Goal: Transaction & Acquisition: Purchase product/service

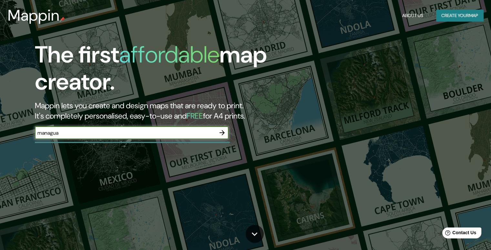
type input "managua"
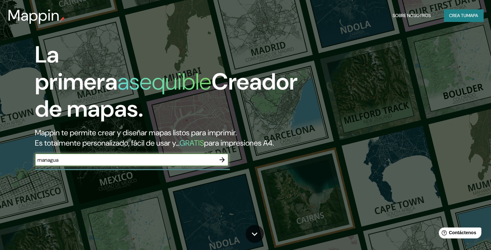
click at [222, 164] on icon "button" at bounding box center [222, 160] width 8 height 8
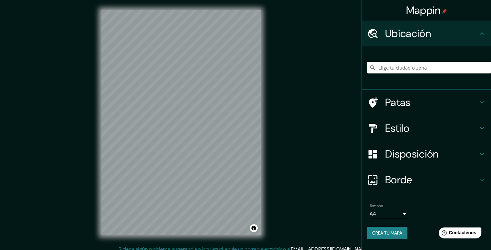
click at [388, 71] on input "Elige tu ciudad o zona" at bounding box center [429, 68] width 124 height 12
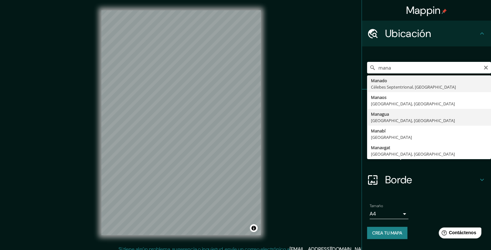
type input "[GEOGRAPHIC_DATA], [GEOGRAPHIC_DATA], [GEOGRAPHIC_DATA]"
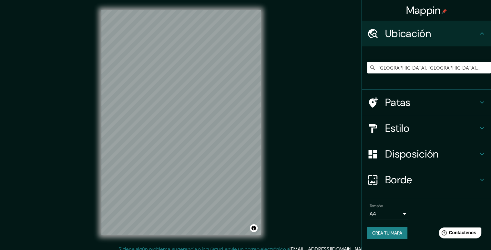
click at [441, 103] on h4 "Patas" at bounding box center [431, 102] width 93 height 13
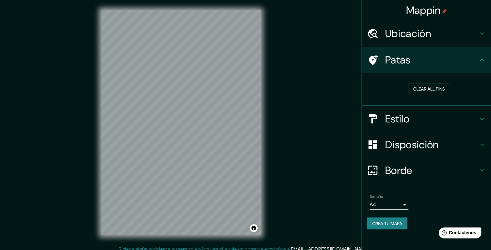
click at [482, 60] on icon at bounding box center [482, 60] width 8 height 8
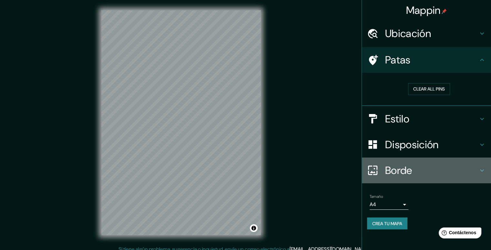
click at [409, 173] on font "Borde" at bounding box center [398, 171] width 27 height 14
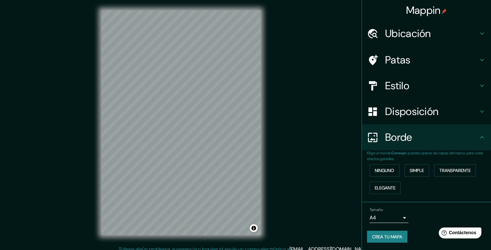
click at [420, 143] on h4 "Borde" at bounding box center [431, 137] width 93 height 13
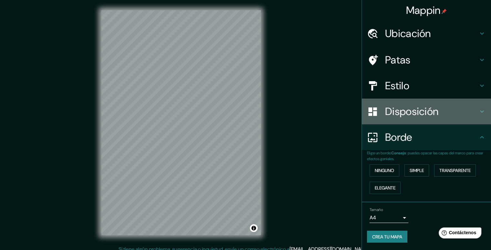
click at [424, 119] on div "Disposición" at bounding box center [426, 112] width 129 height 26
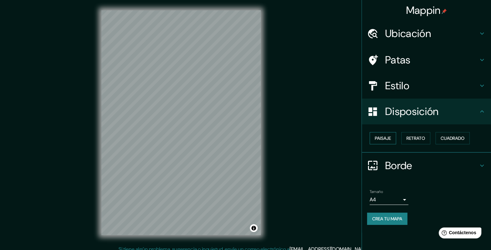
click at [386, 141] on font "Paisaje" at bounding box center [383, 138] width 16 height 6
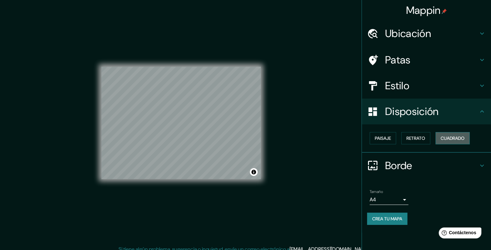
click at [446, 136] on font "Cuadrado" at bounding box center [452, 138] width 24 height 6
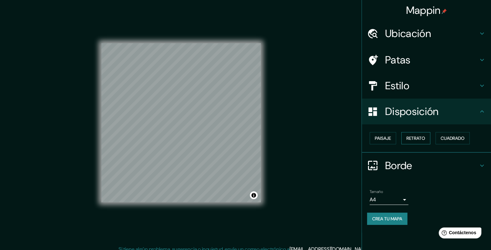
click at [422, 138] on font "Retrato" at bounding box center [415, 138] width 19 height 6
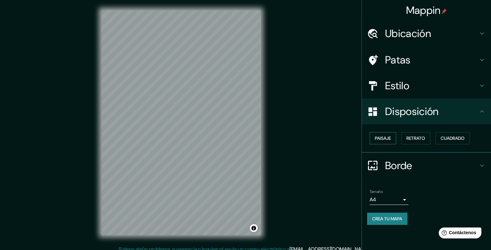
click at [390, 139] on font "Paisaje" at bounding box center [383, 138] width 16 height 6
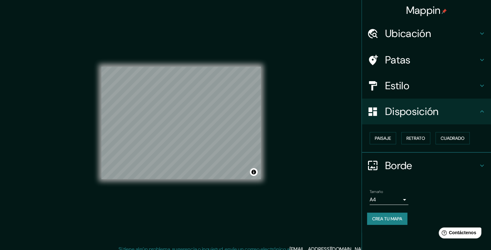
click at [431, 86] on h4 "Estilo" at bounding box center [431, 85] width 93 height 13
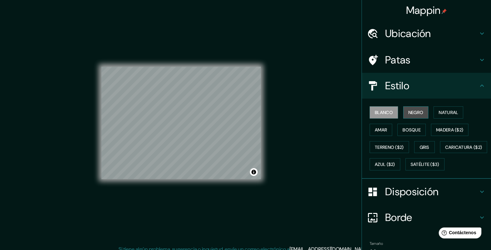
click at [412, 110] on font "Negro" at bounding box center [415, 113] width 15 height 6
click at [415, 129] on font "Bosque" at bounding box center [411, 130] width 18 height 6
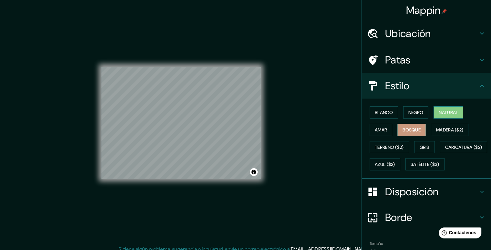
click at [447, 116] on font "Natural" at bounding box center [447, 112] width 19 height 8
click at [389, 110] on button "Blanco" at bounding box center [383, 112] width 28 height 12
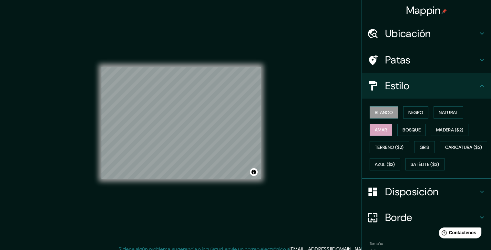
click at [379, 127] on font "Amar" at bounding box center [381, 130] width 12 height 6
click at [383, 112] on font "Blanco" at bounding box center [384, 113] width 18 height 6
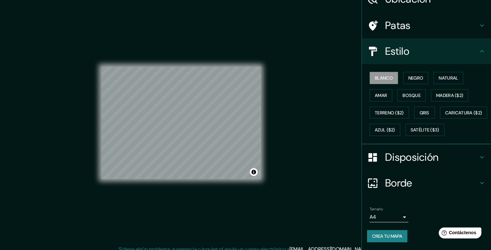
scroll to position [50, 0]
click at [390, 217] on body "Mappin Ubicación Managua, Departamento de Managua, Nicaragua Patas Estilo Blanc…" at bounding box center [245, 125] width 491 height 250
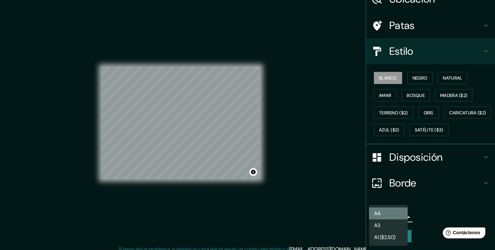
click at [393, 213] on li "A4" at bounding box center [388, 214] width 39 height 12
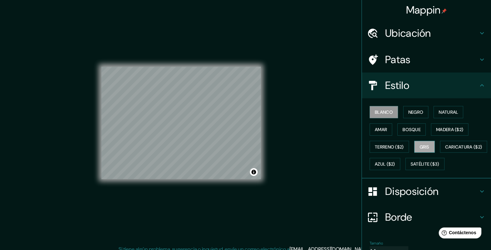
scroll to position [0, 0]
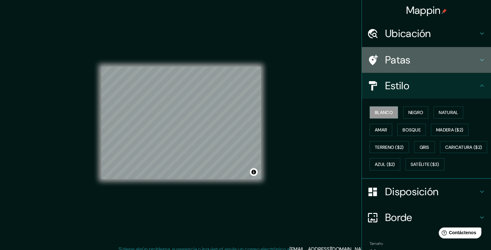
click at [415, 54] on h4 "Patas" at bounding box center [431, 60] width 93 height 13
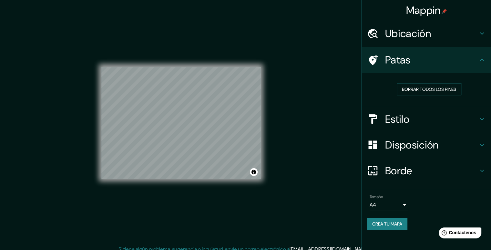
click at [424, 89] on font "Borrar todos los pines" at bounding box center [429, 89] width 54 height 6
click at [396, 225] on font "Crea tu mapa" at bounding box center [387, 224] width 30 height 6
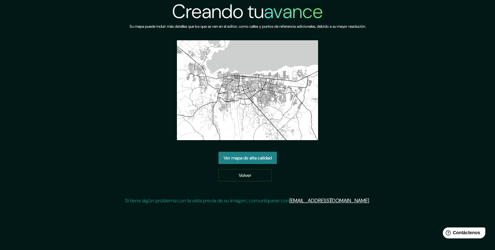
click at [250, 160] on font "Ver mapa de alta calidad" at bounding box center [248, 158] width 48 height 6
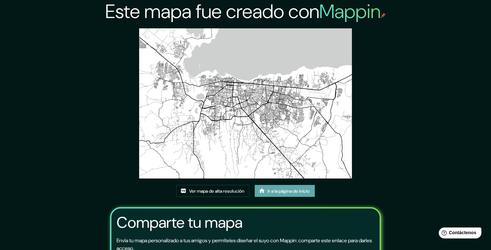
click at [276, 187] on font "Ir a la página de inicio" at bounding box center [288, 191] width 42 height 8
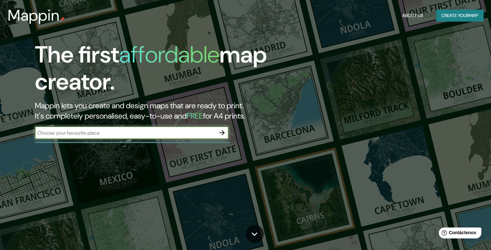
click at [215, 128] on div "​" at bounding box center [132, 132] width 194 height 13
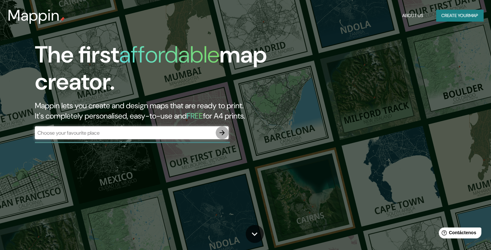
click at [221, 131] on icon "button" at bounding box center [222, 133] width 8 height 8
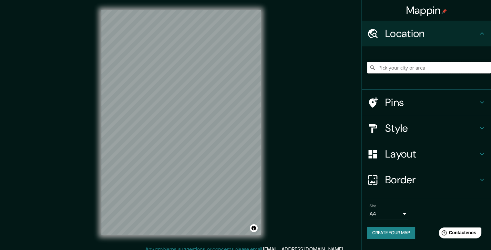
click at [389, 71] on input "Pick your city or area" at bounding box center [429, 68] width 124 height 12
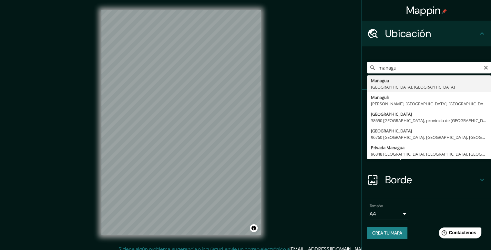
type input "[GEOGRAPHIC_DATA], [GEOGRAPHIC_DATA], [GEOGRAPHIC_DATA]"
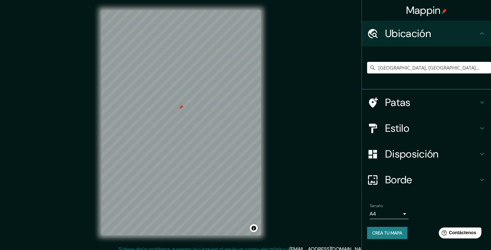
drag, startPoint x: 261, startPoint y: 96, endPoint x: 178, endPoint y: 103, distance: 82.9
click at [178, 105] on div at bounding box center [180, 107] width 5 height 5
click at [174, 104] on div at bounding box center [175, 104] width 5 height 5
click at [176, 100] on div at bounding box center [176, 100] width 5 height 5
drag, startPoint x: 177, startPoint y: 100, endPoint x: 183, endPoint y: 113, distance: 14.1
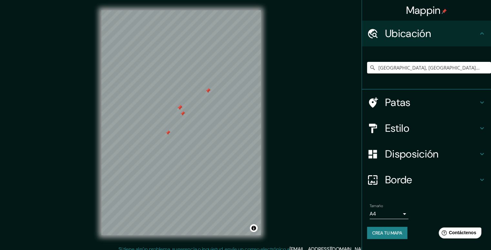
click at [183, 113] on div at bounding box center [182, 113] width 5 height 5
click at [286, 122] on div "Mappin Ubicación Patas Estilo Disposición Borde Elige un borde. Consejo : puede…" at bounding box center [245, 128] width 491 height 256
click at [393, 67] on input "Elige tu ciudad o zona" at bounding box center [429, 68] width 124 height 12
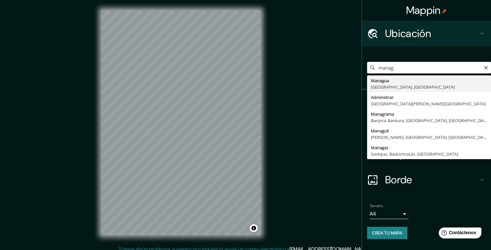
type input "[GEOGRAPHIC_DATA], [GEOGRAPHIC_DATA], [GEOGRAPHIC_DATA]"
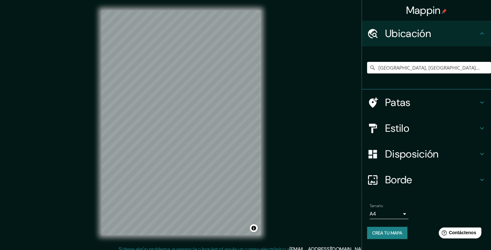
click at [415, 126] on h4 "Estilo" at bounding box center [431, 128] width 93 height 13
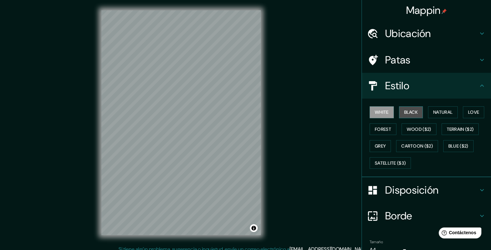
click at [399, 113] on button "Black" at bounding box center [411, 112] width 24 height 12
click at [377, 110] on button "White" at bounding box center [381, 112] width 24 height 12
click at [409, 191] on font "Disposición" at bounding box center [411, 191] width 53 height 14
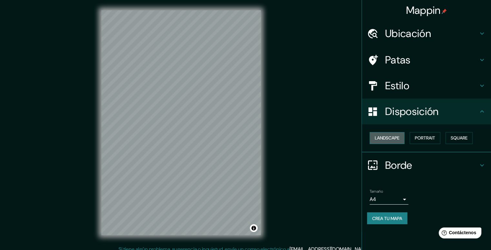
click at [394, 139] on button "Landscape" at bounding box center [386, 138] width 35 height 12
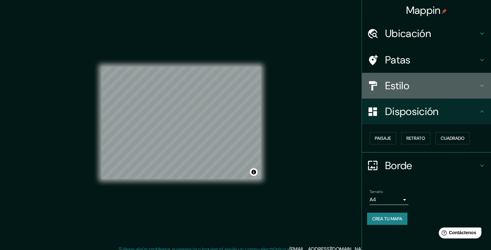
click at [429, 85] on h4 "Estilo" at bounding box center [431, 85] width 93 height 13
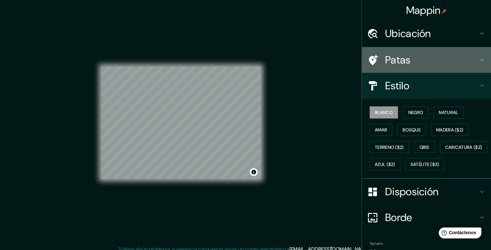
click at [443, 50] on div "Patas" at bounding box center [426, 60] width 129 height 26
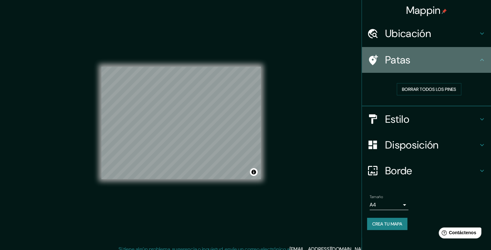
click at [479, 61] on icon at bounding box center [482, 60] width 8 height 8
drag, startPoint x: 467, startPoint y: 69, endPoint x: 421, endPoint y: 59, distance: 46.6
click at [421, 59] on h4 "Patas" at bounding box center [431, 60] width 93 height 13
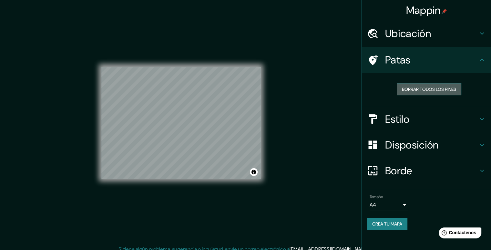
click at [419, 85] on font "Borrar todos los pines" at bounding box center [429, 89] width 54 height 8
click at [397, 140] on font "Disposición" at bounding box center [411, 145] width 53 height 14
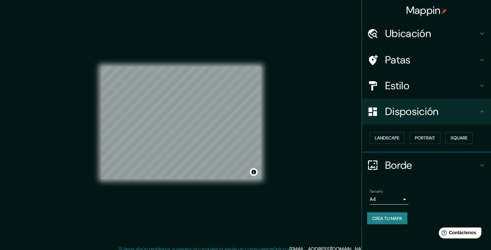
click at [444, 138] on div "Landscape [GEOGRAPHIC_DATA]" at bounding box center [429, 138] width 124 height 17
click at [431, 139] on button "Portrait" at bounding box center [424, 138] width 31 height 12
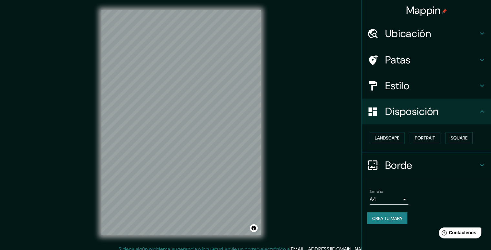
click at [397, 140] on div "Landscape [GEOGRAPHIC_DATA]" at bounding box center [429, 138] width 124 height 17
click at [477, 137] on div "Paisaje Retrato Cuadrado" at bounding box center [429, 138] width 124 height 17
click at [446, 141] on font "Cuadrado" at bounding box center [452, 138] width 24 height 6
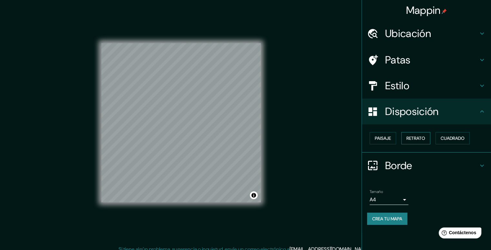
click at [412, 141] on font "Retrato" at bounding box center [415, 138] width 19 height 8
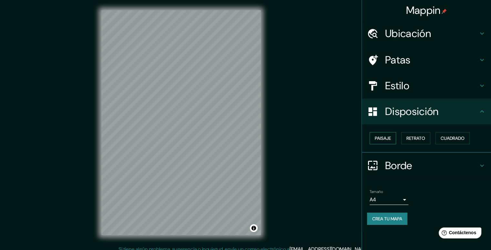
click at [391, 140] on font "Paisaje" at bounding box center [383, 138] width 16 height 6
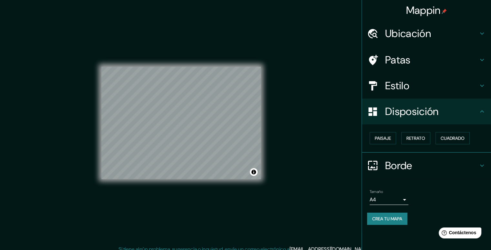
click at [455, 64] on h4 "Patas" at bounding box center [431, 60] width 93 height 13
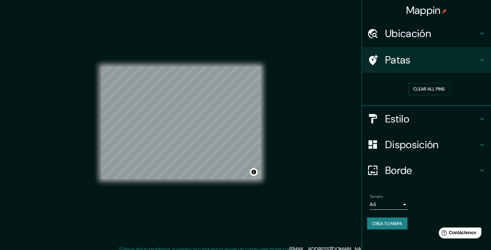
click at [462, 41] on div "Ubicación" at bounding box center [426, 34] width 129 height 26
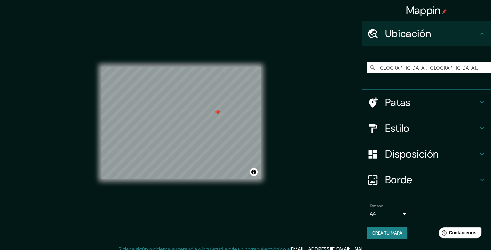
scroll to position [6, 0]
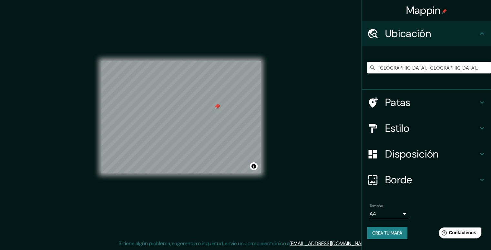
click at [410, 181] on font "Borde" at bounding box center [398, 180] width 27 height 14
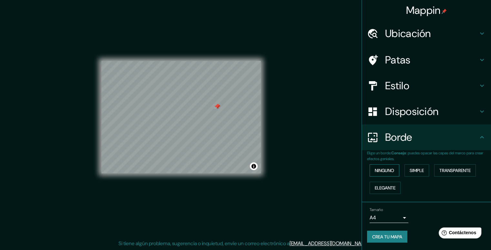
click at [384, 168] on font "Ninguno" at bounding box center [384, 171] width 19 height 6
click at [419, 174] on font "Simple" at bounding box center [416, 170] width 14 height 8
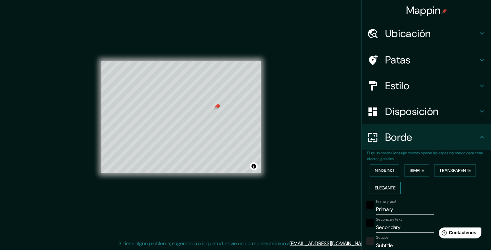
click at [388, 189] on font "Elegante" at bounding box center [385, 188] width 21 height 6
click at [447, 168] on font "Transparente" at bounding box center [454, 171] width 31 height 6
click at [380, 172] on font "Ninguno" at bounding box center [384, 171] width 19 height 6
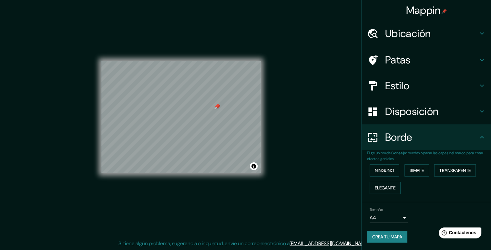
drag, startPoint x: 288, startPoint y: 119, endPoint x: 312, endPoint y: 146, distance: 36.1
click at [312, 146] on div "Mappin Ubicación [GEOGRAPHIC_DATA], [GEOGRAPHIC_DATA], [GEOGRAPHIC_DATA] Patas …" at bounding box center [245, 122] width 491 height 256
click at [228, 130] on div at bounding box center [230, 129] width 5 height 5
drag, startPoint x: 228, startPoint y: 130, endPoint x: 229, endPoint y: 133, distance: 3.5
click at [229, 133] on div at bounding box center [231, 132] width 5 height 5
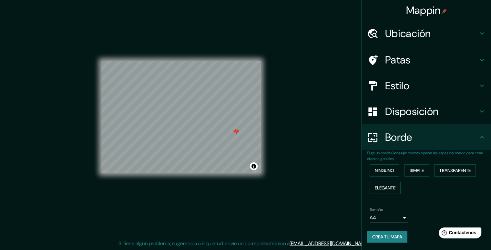
drag, startPoint x: 228, startPoint y: 135, endPoint x: 233, endPoint y: 131, distance: 5.3
click at [233, 131] on div at bounding box center [234, 131] width 5 height 5
click at [234, 132] on div at bounding box center [236, 131] width 5 height 5
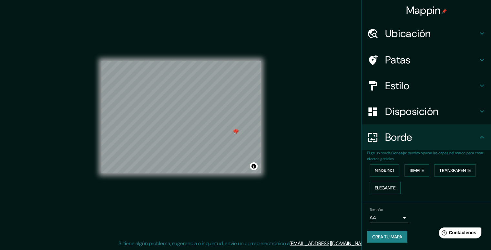
click at [234, 132] on div at bounding box center [236, 131] width 5 height 5
drag, startPoint x: 235, startPoint y: 131, endPoint x: 234, endPoint y: 116, distance: 14.9
click at [234, 116] on div at bounding box center [235, 117] width 5 height 5
click at [280, 126] on div "Mappin Ubicación [GEOGRAPHIC_DATA], [GEOGRAPHIC_DATA], [GEOGRAPHIC_DATA] Patas …" at bounding box center [245, 122] width 491 height 256
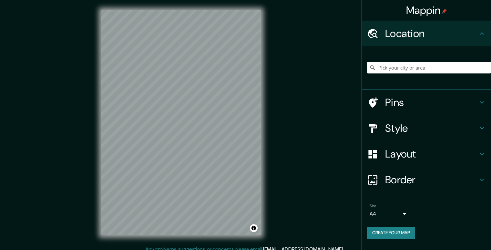
scroll to position [6, 0]
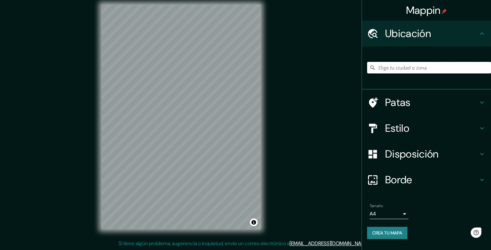
click at [407, 70] on input "Elige tu ciudad o zona" at bounding box center [429, 68] width 124 height 12
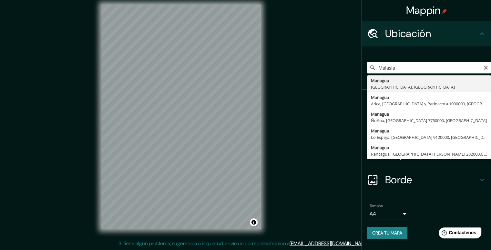
type input "[GEOGRAPHIC_DATA], [GEOGRAPHIC_DATA], [GEOGRAPHIC_DATA]"
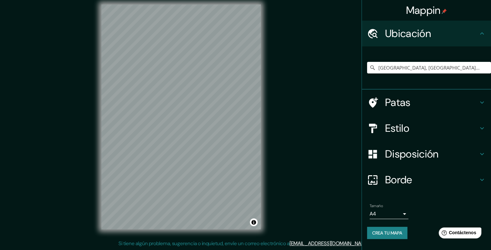
click at [266, 110] on div "© Mapbox © OpenStreetMap Mejorar este mapa" at bounding box center [181, 117] width 180 height 246
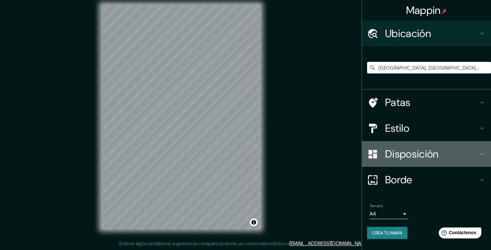
click at [424, 164] on div "Disposición" at bounding box center [426, 154] width 129 height 26
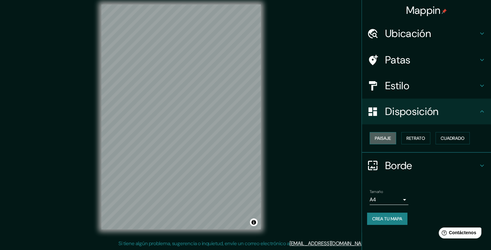
click at [372, 142] on button "Paisaje" at bounding box center [382, 138] width 26 height 12
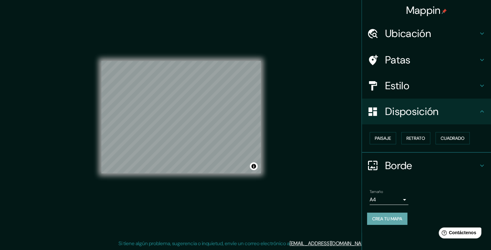
click at [384, 216] on font "Crea tu mapa" at bounding box center [387, 219] width 30 height 6
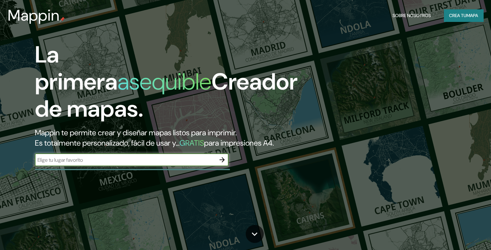
click at [220, 135] on font "Mappin te permite crear y diseñar mapas listos para imprimir." at bounding box center [136, 133] width 202 height 10
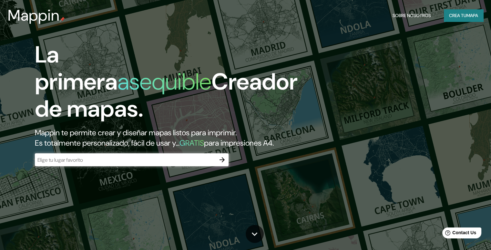
click at [223, 163] on icon "button" at bounding box center [221, 159] width 5 height 5
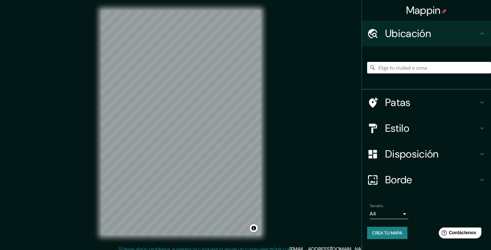
click at [398, 70] on input "Elige tu ciudad o zona" at bounding box center [429, 68] width 124 height 12
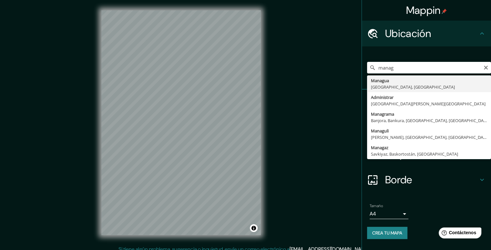
type input "[GEOGRAPHIC_DATA], [GEOGRAPHIC_DATA], [GEOGRAPHIC_DATA]"
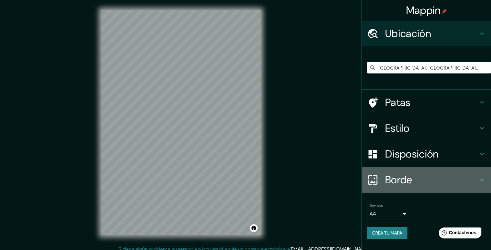
click at [377, 179] on icon at bounding box center [372, 180] width 11 height 11
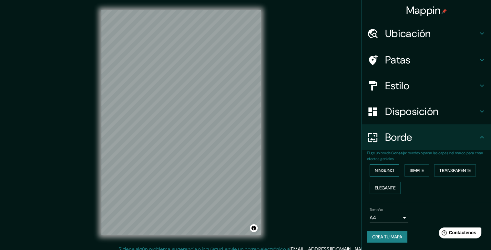
click at [391, 169] on font "Ninguno" at bounding box center [384, 171] width 19 height 6
click at [410, 169] on button "Simple" at bounding box center [416, 171] width 25 height 12
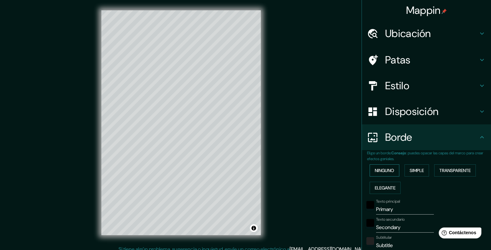
click at [392, 169] on button "Ninguno" at bounding box center [384, 171] width 30 height 12
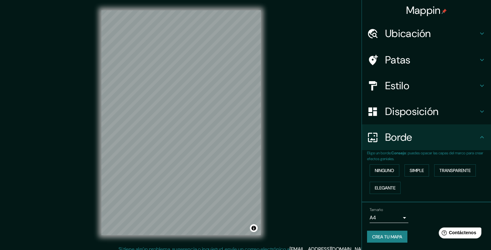
click at [400, 116] on font "Disposición" at bounding box center [411, 112] width 53 height 14
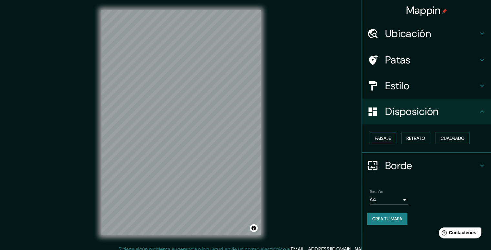
click at [385, 138] on font "Paisaje" at bounding box center [383, 138] width 16 height 6
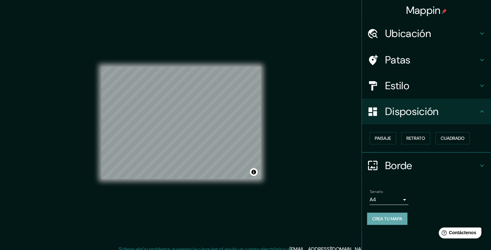
click at [388, 215] on font "Crea tu mapa" at bounding box center [387, 219] width 30 height 8
click at [385, 216] on div "Crea tu mapa" at bounding box center [426, 219] width 119 height 12
click at [390, 201] on body "Mappin Ubicación Managua, Departamento de Managua, Nicaragua Patas Estilo Dispo…" at bounding box center [245, 125] width 491 height 250
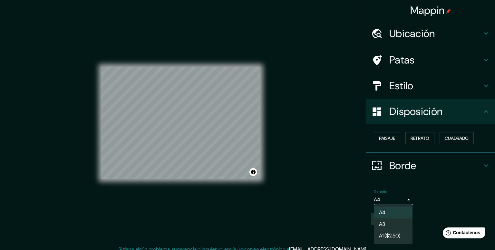
click at [394, 208] on li "A4" at bounding box center [393, 213] width 39 height 12
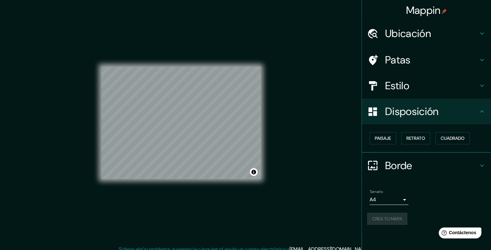
click at [389, 222] on div "Crea tu mapa" at bounding box center [426, 219] width 119 height 12
click at [391, 220] on font "Crea tu mapa" at bounding box center [387, 219] width 30 height 6
click at [382, 218] on font "Crea tu mapa" at bounding box center [387, 219] width 30 height 6
drag, startPoint x: 261, startPoint y: 122, endPoint x: 392, endPoint y: 221, distance: 164.1
click at [392, 221] on font "Crea tu mapa" at bounding box center [387, 219] width 30 height 8
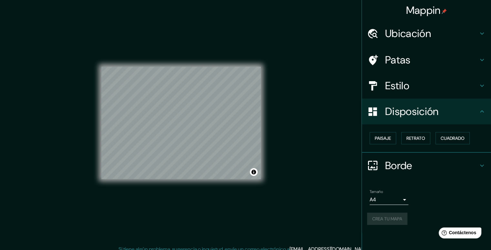
click at [383, 214] on div "Crea tu mapa" at bounding box center [426, 219] width 119 height 12
